Goal: Find specific page/section: Find specific page/section

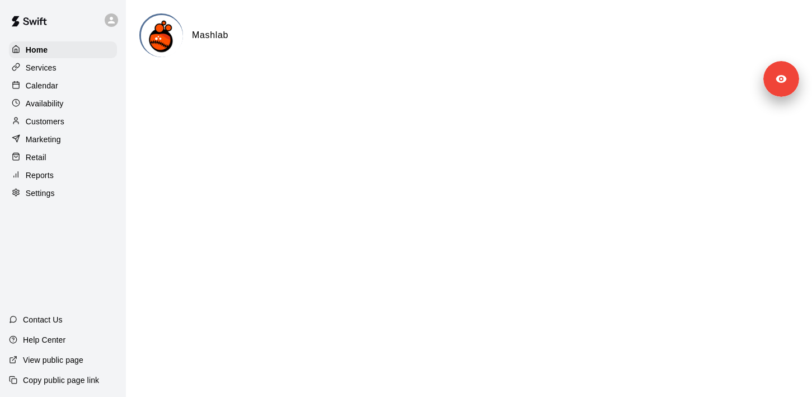
click at [76, 70] on div "Services" at bounding box center [63, 67] width 108 height 17
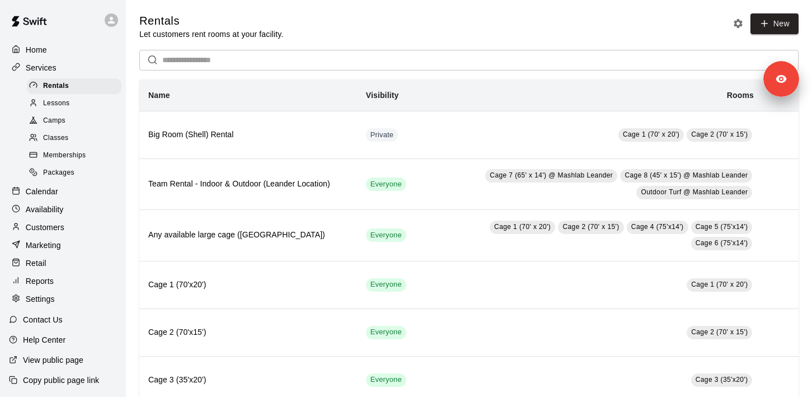
click at [83, 193] on div "Calendar" at bounding box center [63, 191] width 108 height 17
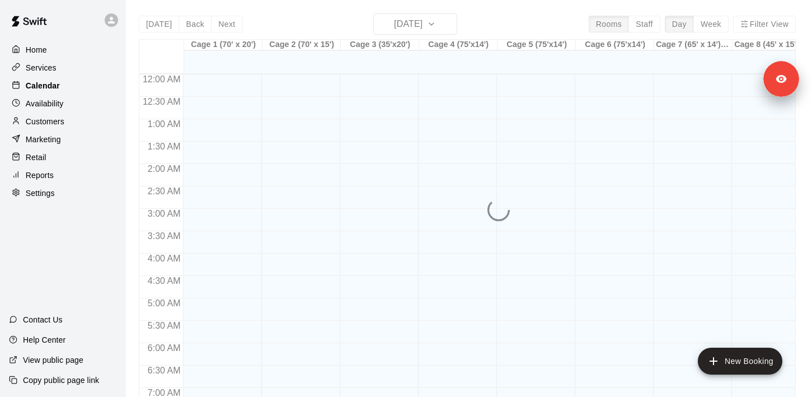
scroll to position [459, 0]
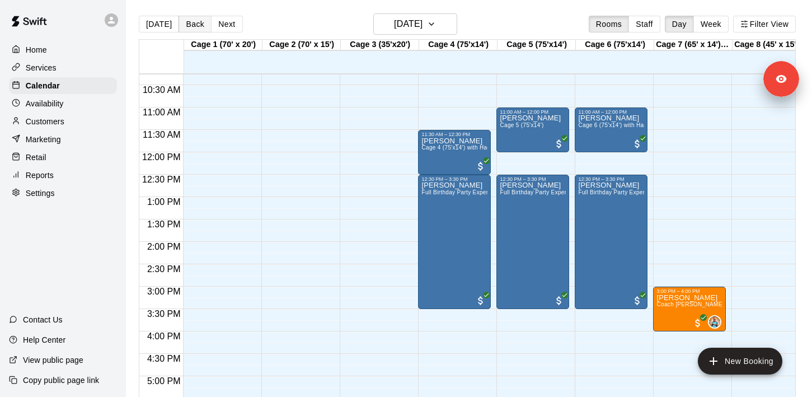
click at [189, 17] on button "Back" at bounding box center [194, 24] width 33 height 17
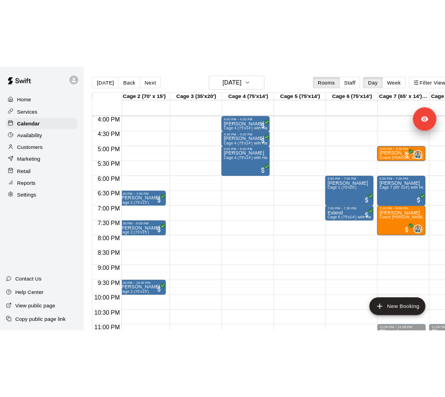
scroll to position [725, 84]
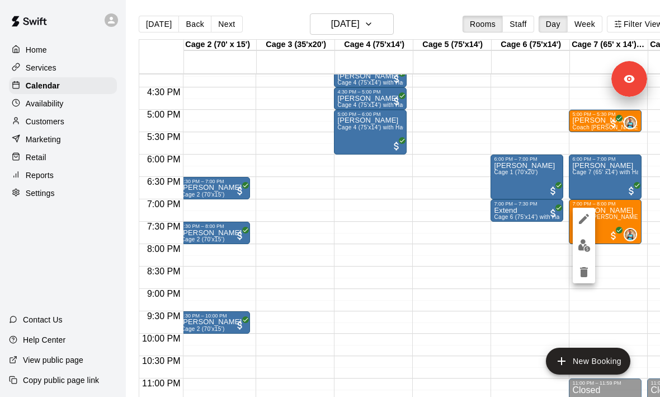
click at [614, 213] on div at bounding box center [330, 198] width 660 height 397
click at [615, 215] on span "Coach [PERSON_NAME] - 60 minutes" at bounding box center [623, 217] width 102 height 6
click at [582, 223] on icon "edit" at bounding box center [583, 225] width 13 height 13
